Goal: Information Seeking & Learning: Learn about a topic

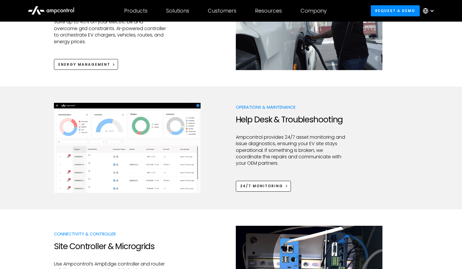
scroll to position [259, 0]
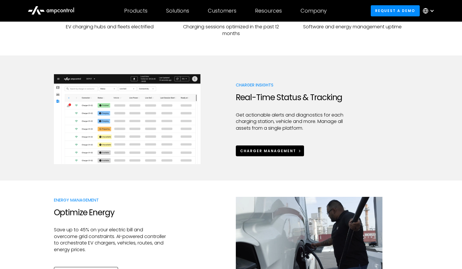
click at [251, 148] on div "Charger Management" at bounding box center [268, 150] width 56 height 5
click at [37, 189] on div at bounding box center [231, 188] width 462 height 16
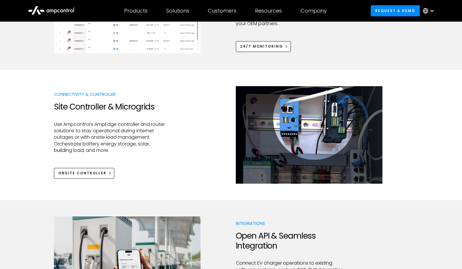
scroll to position [618, 0]
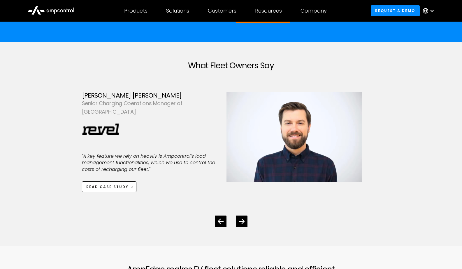
scroll to position [1601, 0]
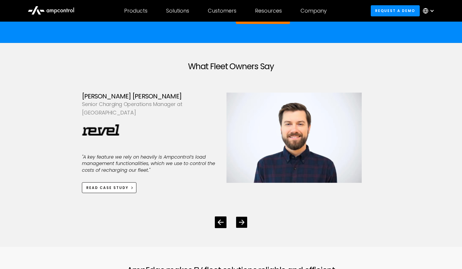
click at [241, 216] on div "Next slide" at bounding box center [241, 221] width 11 height 11
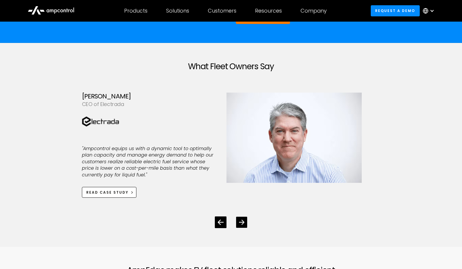
click at [241, 216] on div "Next slide" at bounding box center [241, 221] width 11 height 11
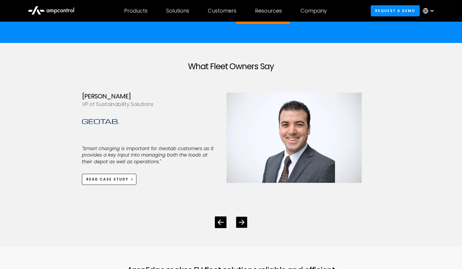
click at [243, 219] on icon "Next slide" at bounding box center [242, 222] width 6 height 6
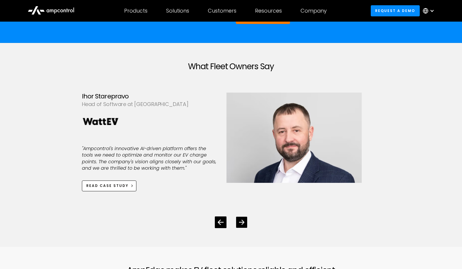
click at [243, 219] on icon "Next slide" at bounding box center [242, 222] width 6 height 6
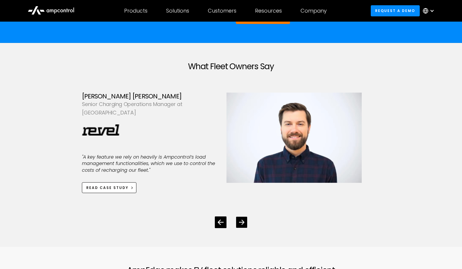
click at [243, 219] on icon "Next slide" at bounding box center [242, 222] width 6 height 6
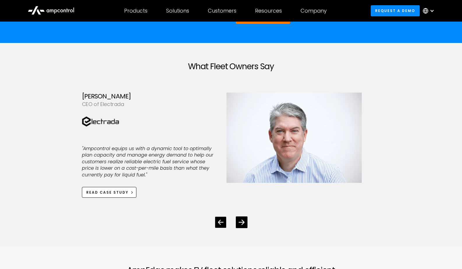
click at [220, 219] on icon "Previous slide" at bounding box center [221, 222] width 6 height 6
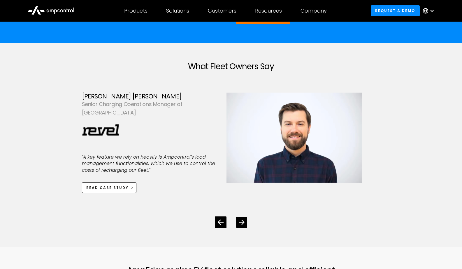
click at [240, 219] on icon "Next slide" at bounding box center [242, 222] width 6 height 6
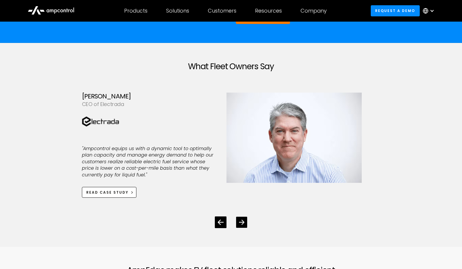
click at [240, 219] on icon "Next slide" at bounding box center [242, 222] width 6 height 6
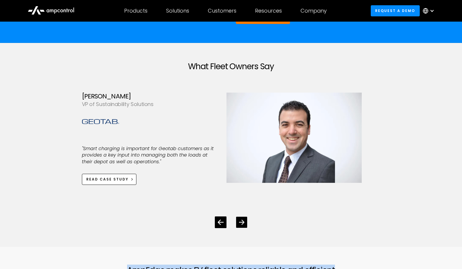
click at [240, 219] on icon "Next slide" at bounding box center [242, 222] width 6 height 6
click at [156, 220] on div "What Fleet Owners Say Ihor Starepravo Head of Software at WattEV "Ampcontrol's …" at bounding box center [231, 144] width 299 height 203
click at [236, 213] on div at bounding box center [231, 217] width 299 height 21
click at [240, 219] on icon "Next slide" at bounding box center [242, 222] width 6 height 6
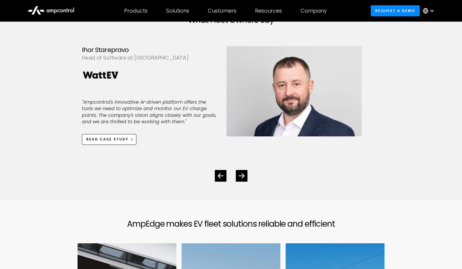
scroll to position [1647, 0]
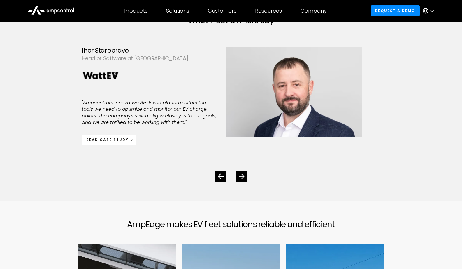
click at [240, 173] on icon "Next slide" at bounding box center [242, 176] width 6 height 6
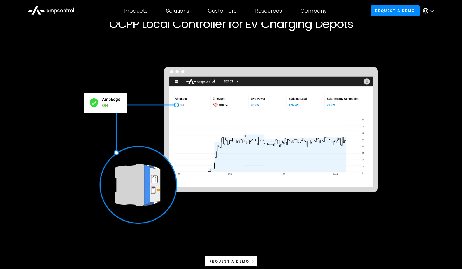
scroll to position [50, 0]
